Goal: Browse casually: Explore the website without a specific task or goal

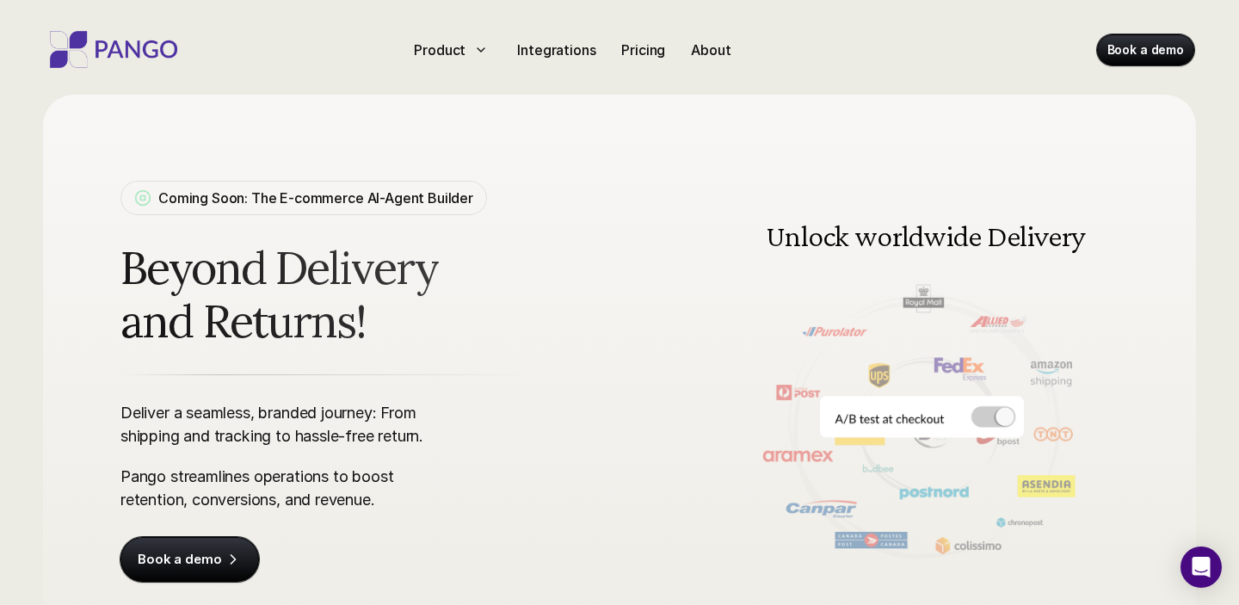
scroll to position [78, 0]
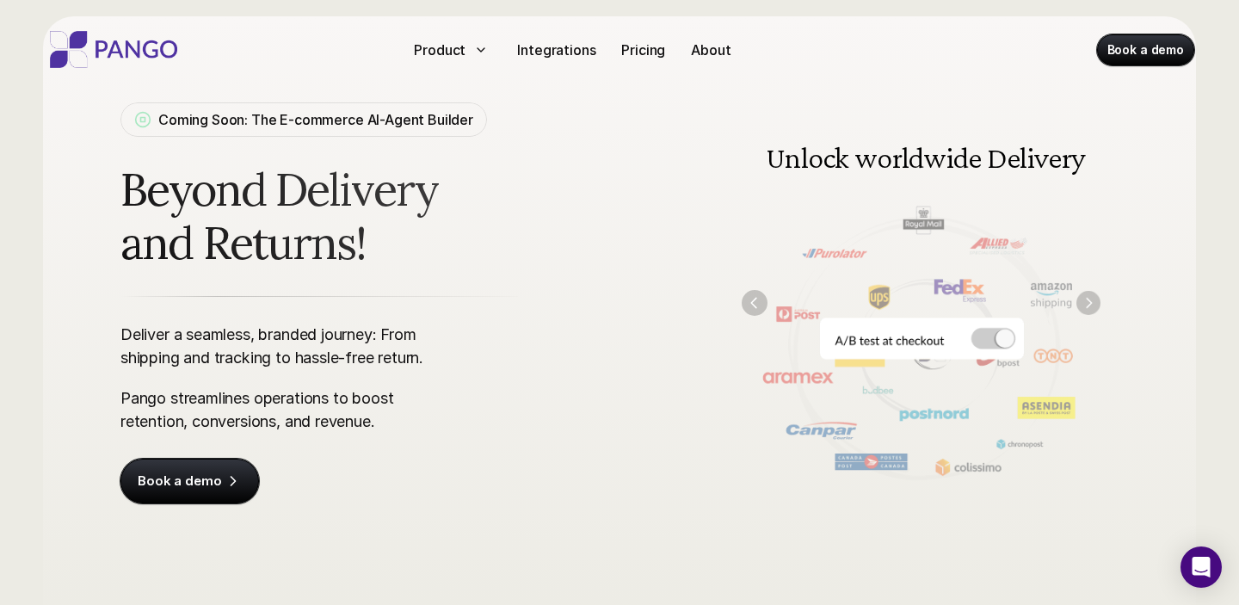
click at [1085, 297] on img "Next" at bounding box center [1089, 303] width 24 height 24
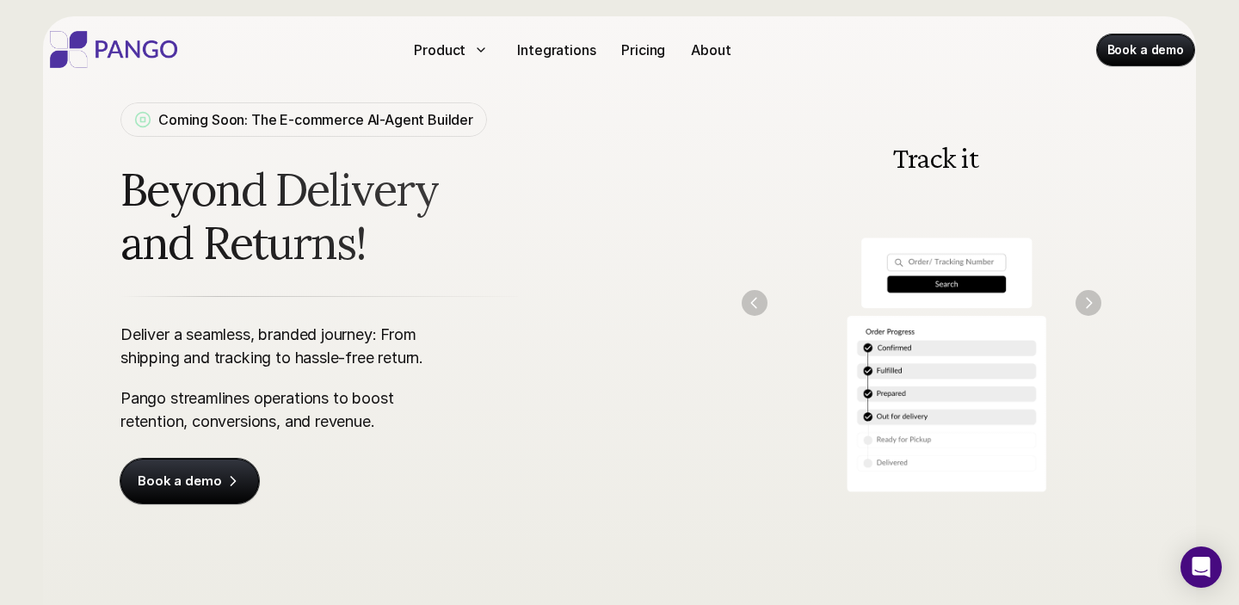
click at [1085, 298] on img "Next" at bounding box center [1089, 303] width 26 height 26
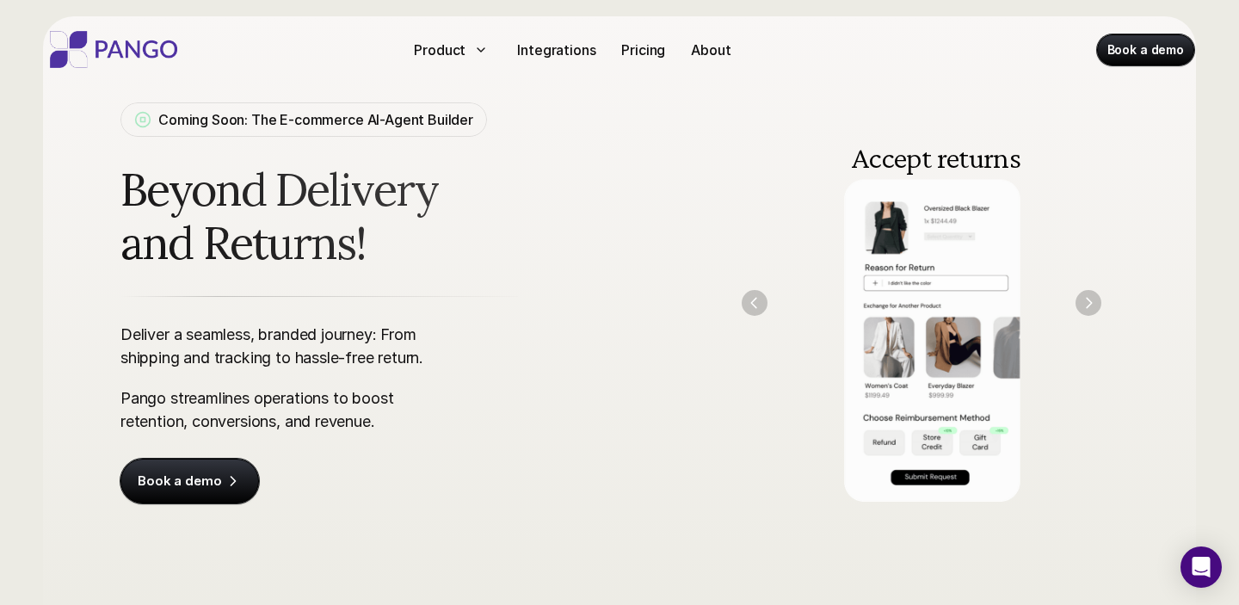
click at [1086, 298] on img "Next" at bounding box center [1089, 303] width 26 height 26
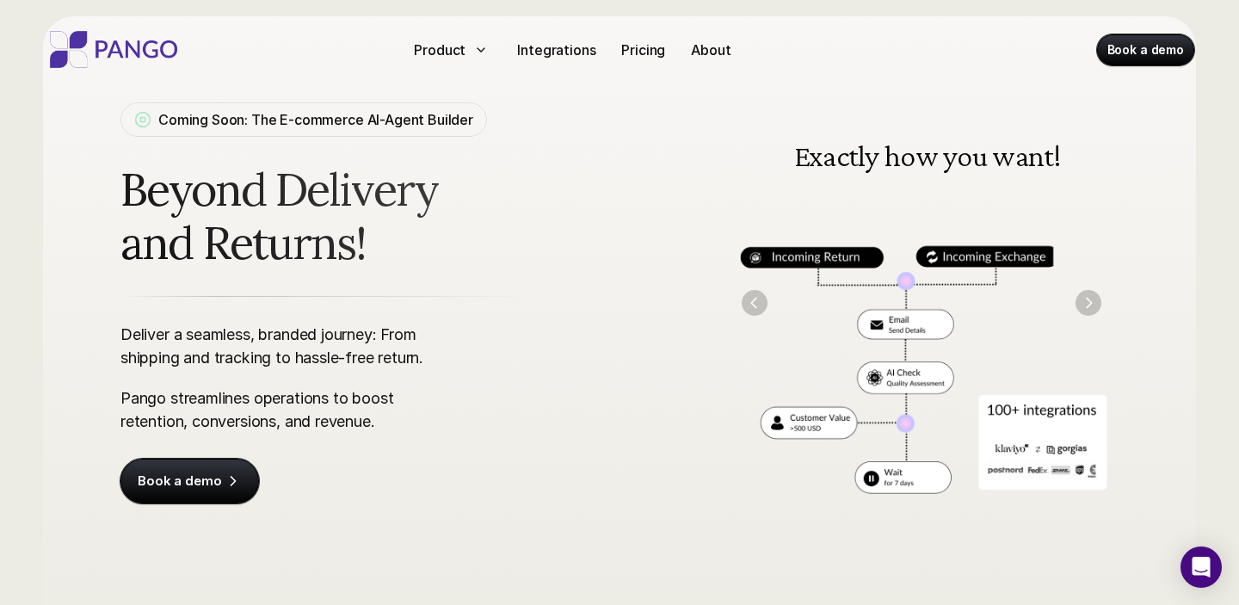
click at [756, 307] on img "Previous" at bounding box center [755, 303] width 26 height 26
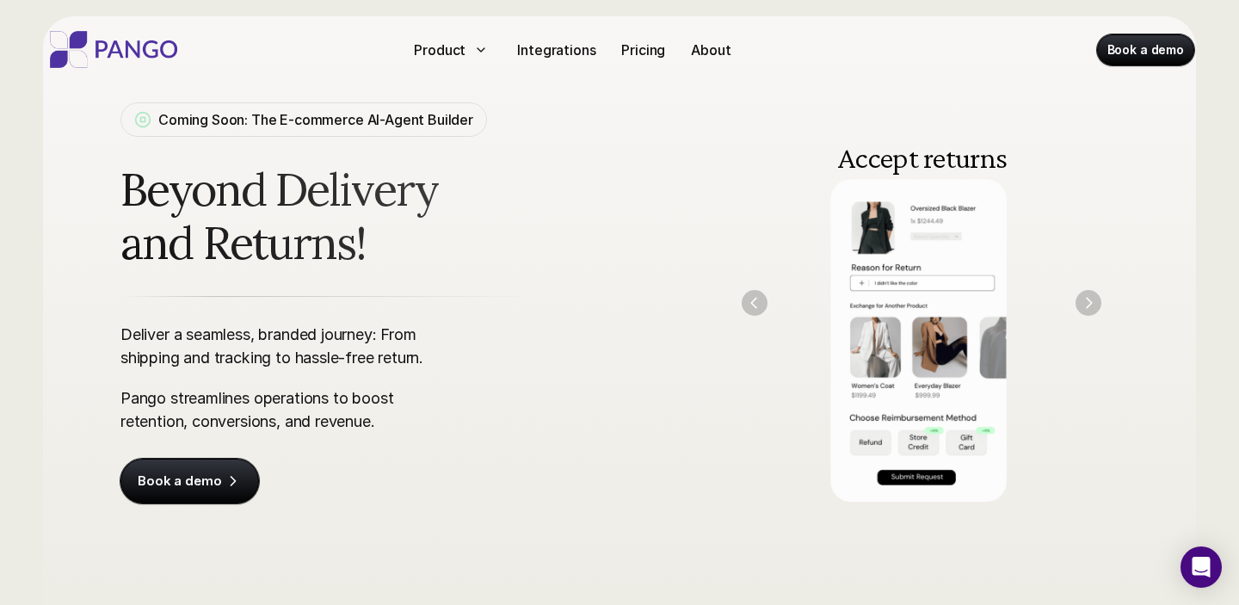
click at [756, 307] on img "Previous" at bounding box center [755, 303] width 26 height 26
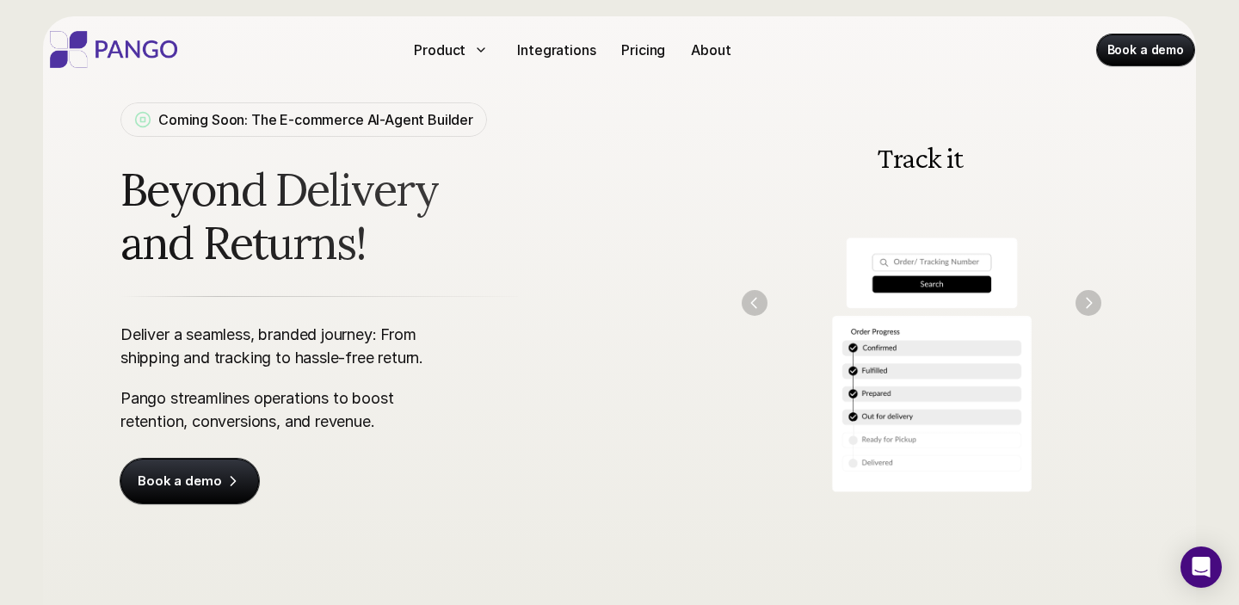
click at [753, 304] on img "Previous" at bounding box center [755, 303] width 26 height 26
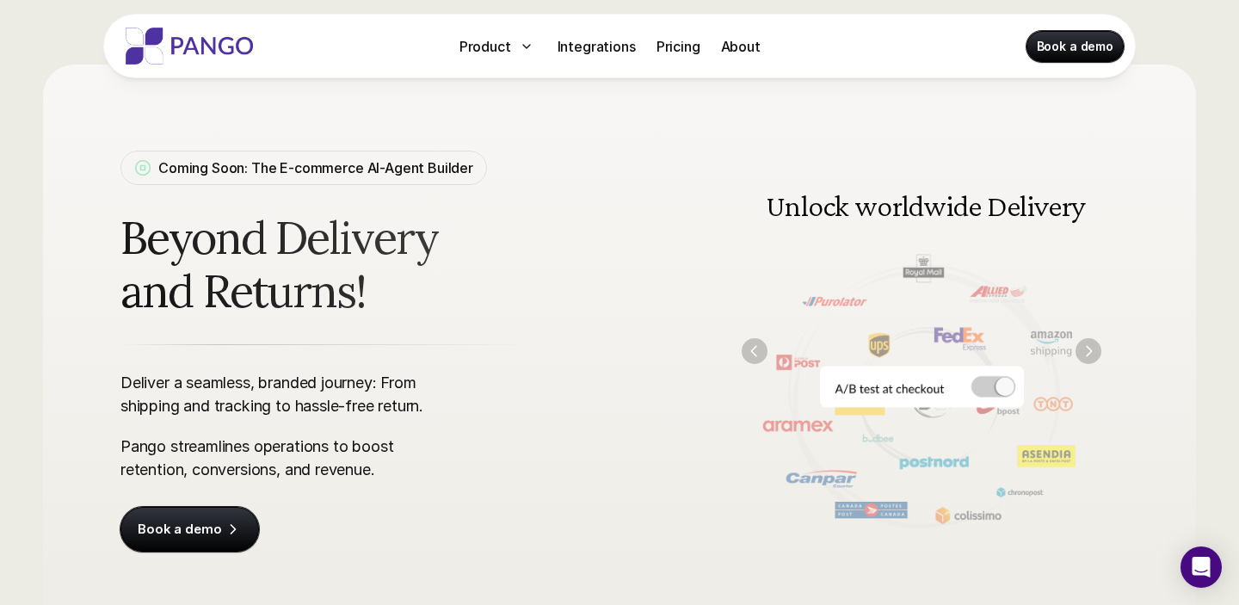
scroll to position [0, 0]
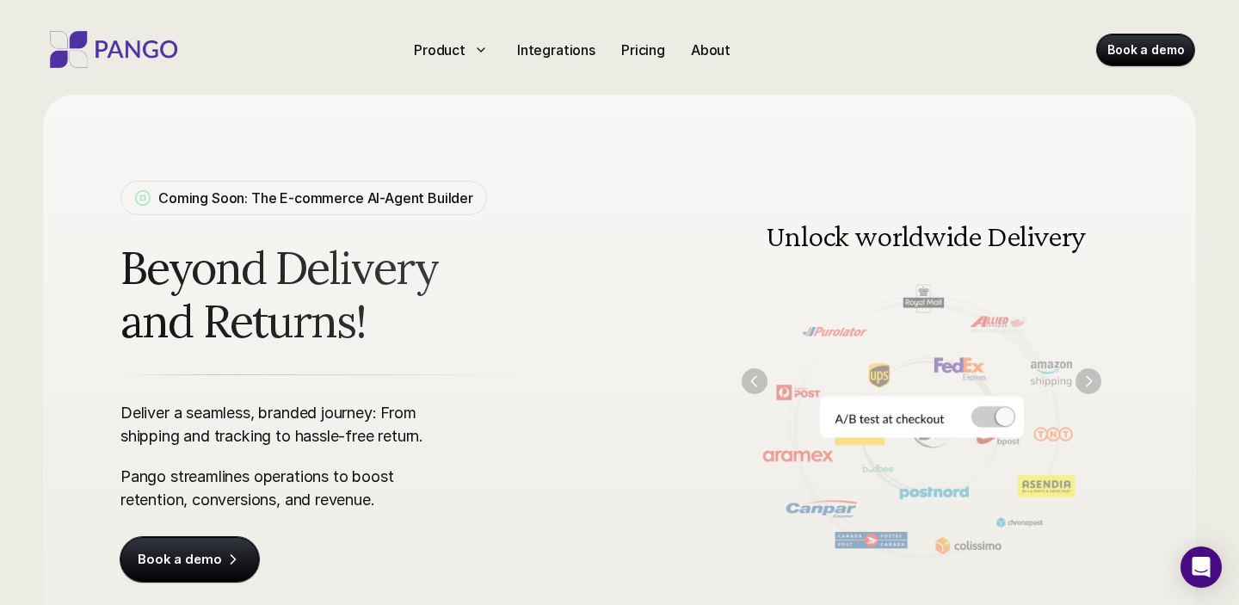
click at [999, 405] on img at bounding box center [922, 381] width 394 height 399
click at [745, 371] on img at bounding box center [922, 381] width 394 height 399
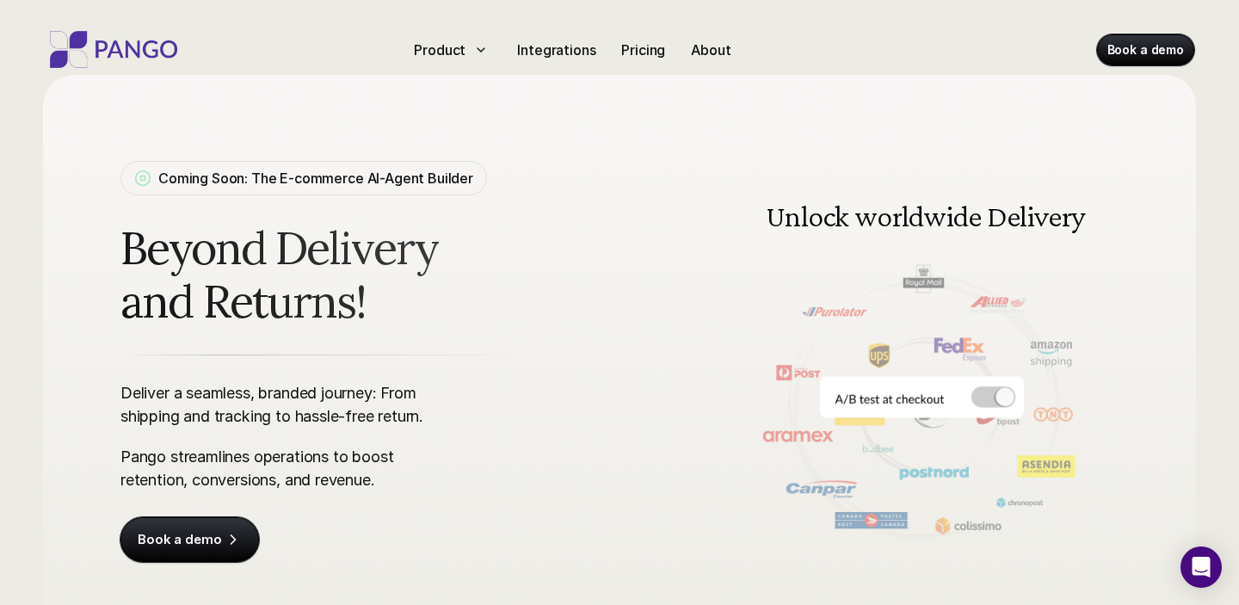
scroll to position [19, 0]
click at [749, 358] on img "Previous" at bounding box center [755, 362] width 26 height 26
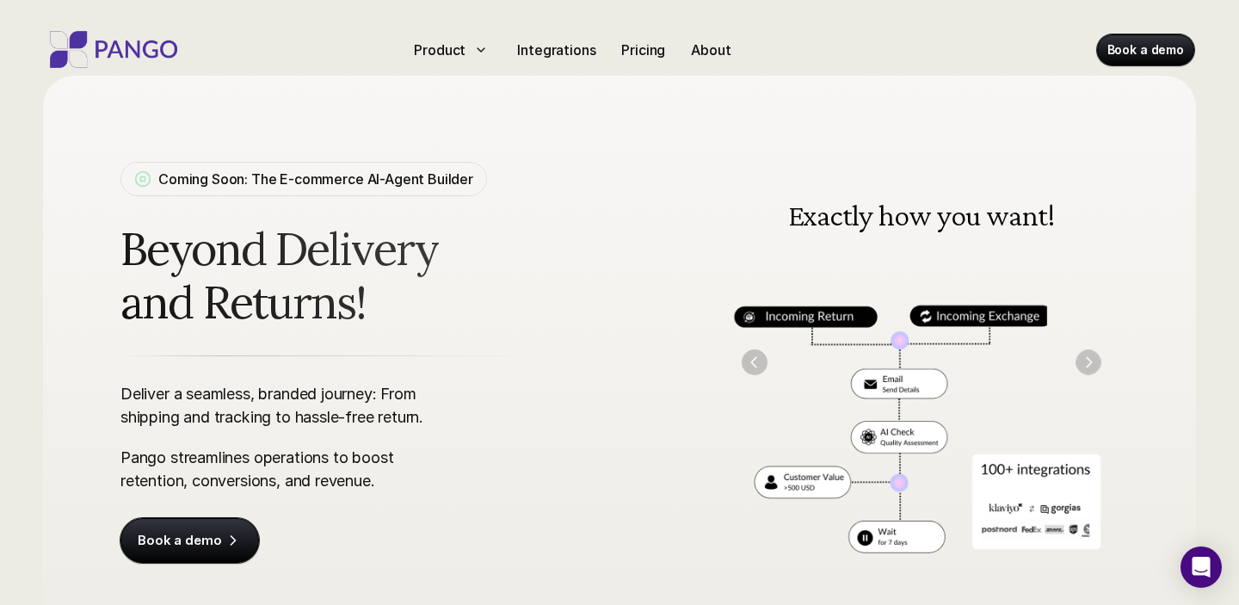
click at [1091, 361] on img "Next" at bounding box center [1088, 361] width 25 height 25
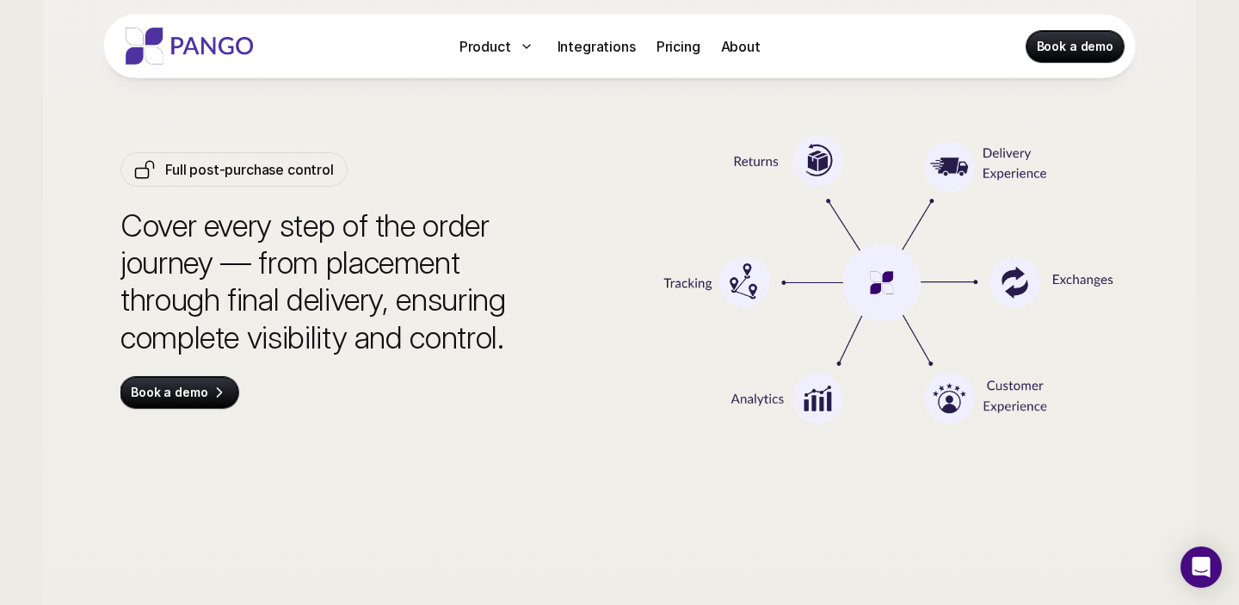
scroll to position [5657, 0]
